Goal: Register for event/course

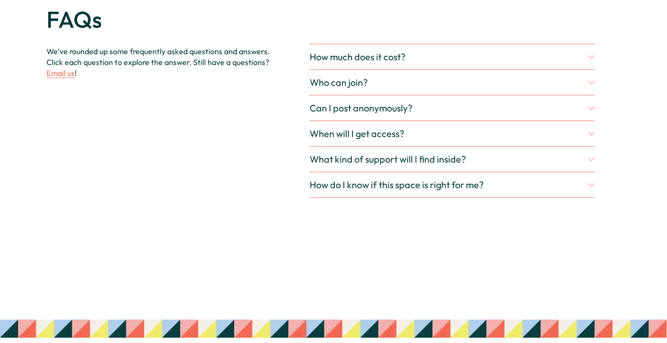
scroll to position [2198, 0]
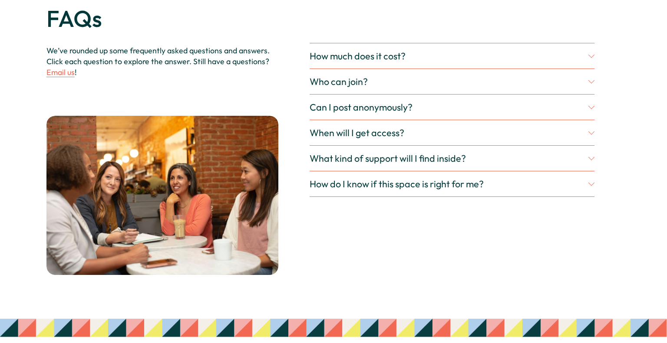
click at [591, 57] on div at bounding box center [591, 56] width 6 height 6
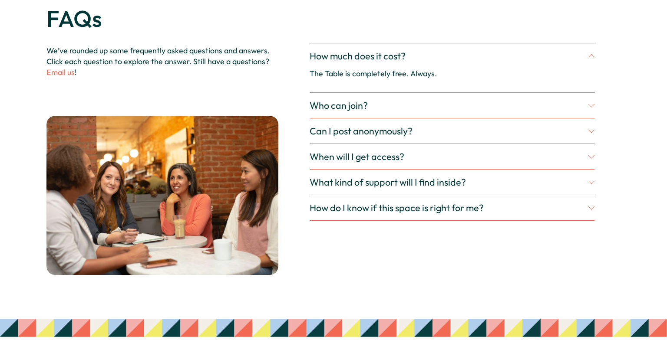
click at [591, 107] on div at bounding box center [591, 105] width 6 height 6
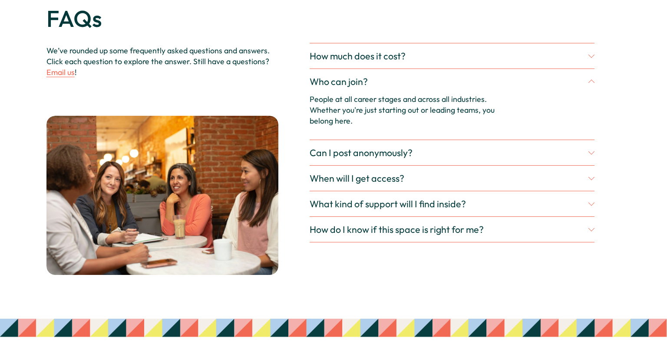
click at [596, 147] on div "FAQs We’ve rounded up some frequently asked questions and answers. Click each q…" at bounding box center [333, 131] width 667 height 287
click at [588, 155] on div at bounding box center [591, 153] width 6 height 6
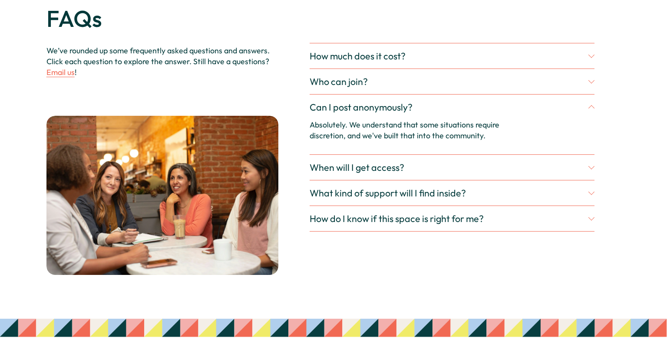
click at [592, 167] on div at bounding box center [591, 166] width 6 height 6
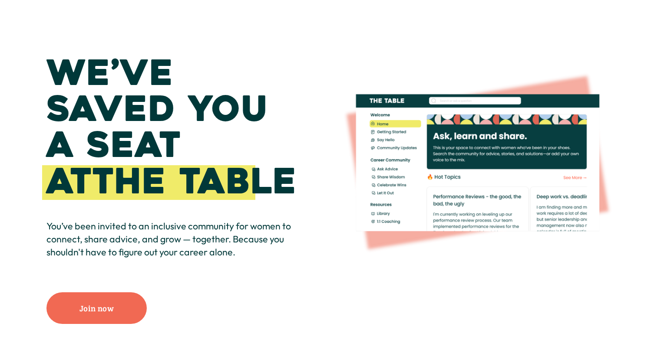
scroll to position [59, 0]
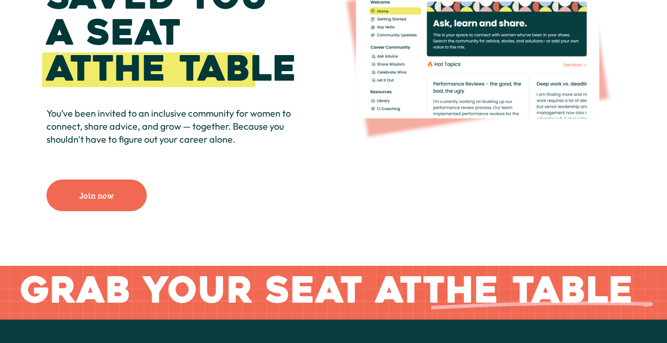
scroll to position [142, 0]
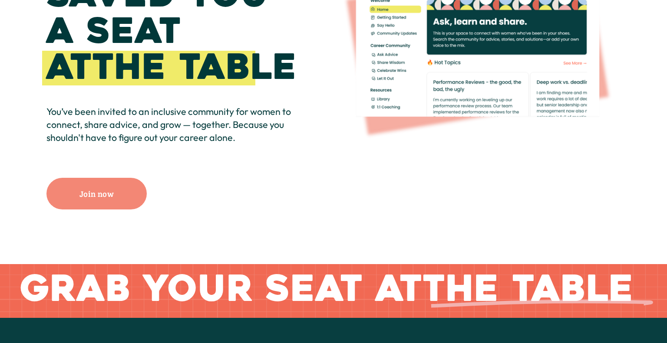
click at [114, 197] on link "Join now" at bounding box center [96, 194] width 100 height 32
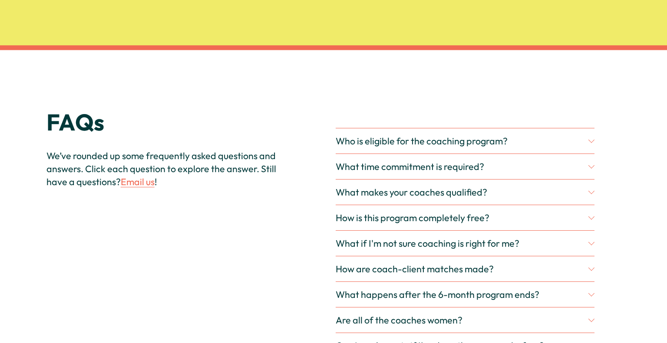
scroll to position [2437, 0]
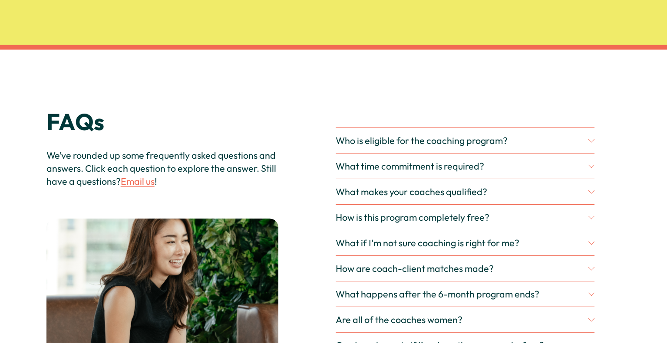
click at [585, 217] on span "How is this program completely free?" at bounding box center [462, 217] width 252 height 12
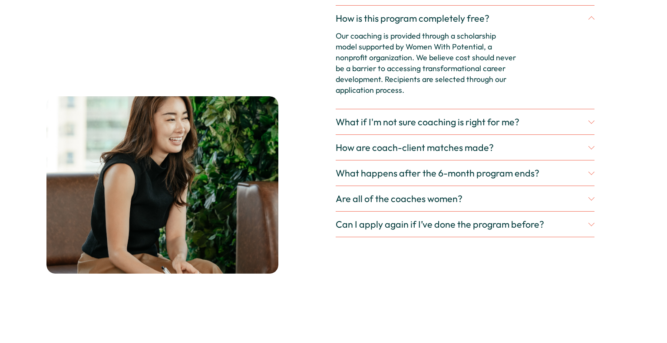
scroll to position [2639, 0]
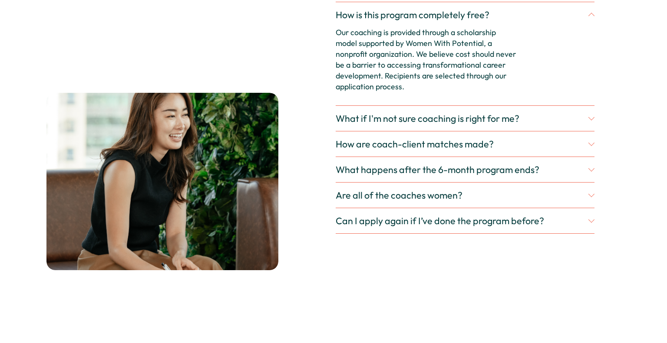
click at [591, 166] on div at bounding box center [591, 169] width 6 height 6
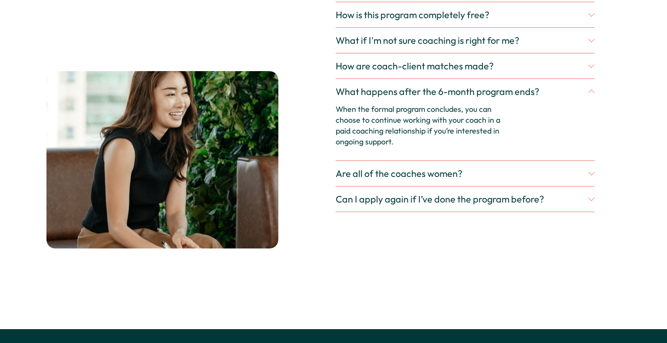
click at [591, 170] on div at bounding box center [591, 173] width 6 height 6
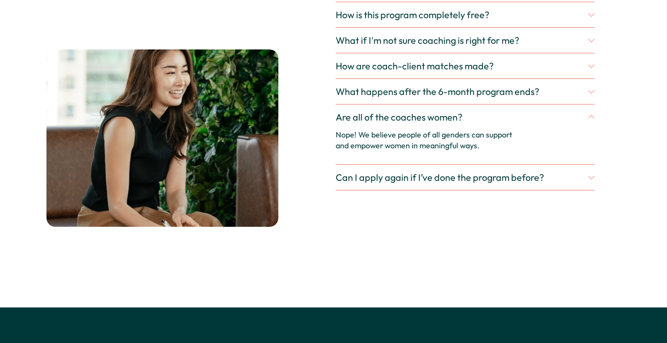
click at [580, 175] on span "Can I apply again if I’ve done the program before?" at bounding box center [462, 177] width 252 height 12
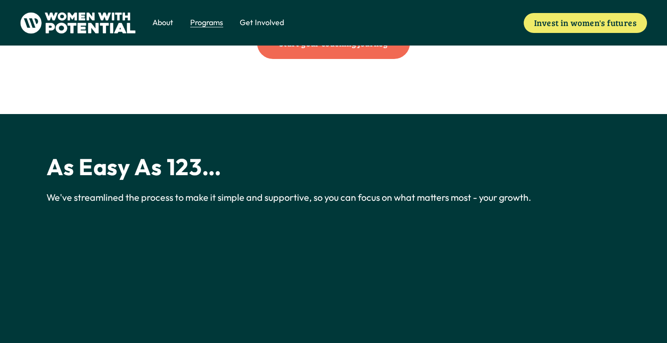
scroll to position [1131, 0]
